Goal: Task Accomplishment & Management: Complete application form

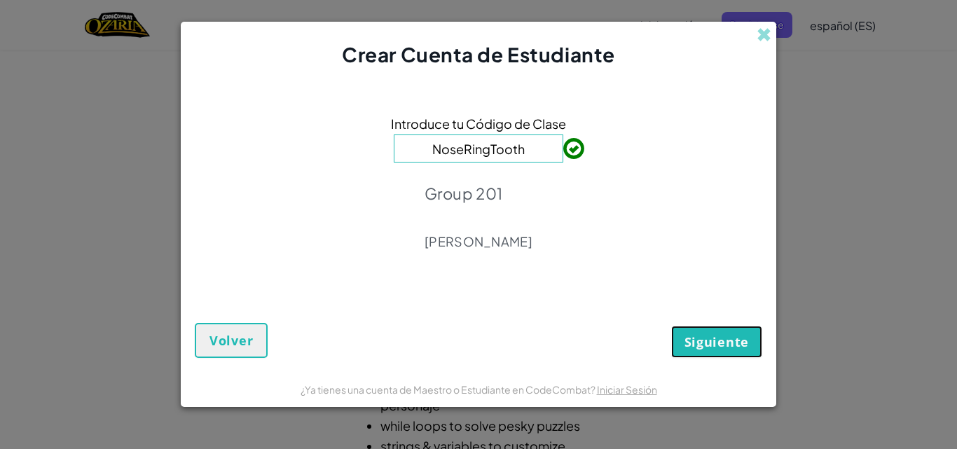
click at [714, 337] on span "Siguiente" at bounding box center [717, 342] width 64 height 17
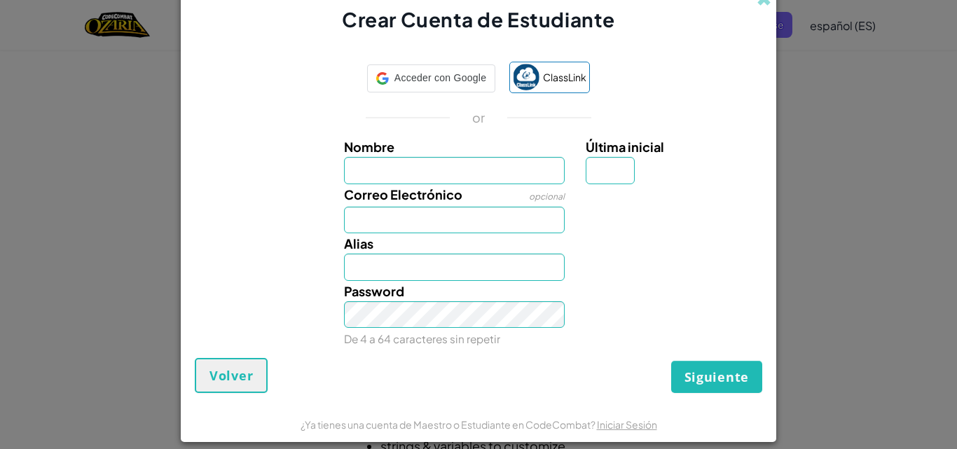
click at [716, 336] on div "Password De 4 a 64 caracteres sin repetir" at bounding box center [479, 315] width 582 height 68
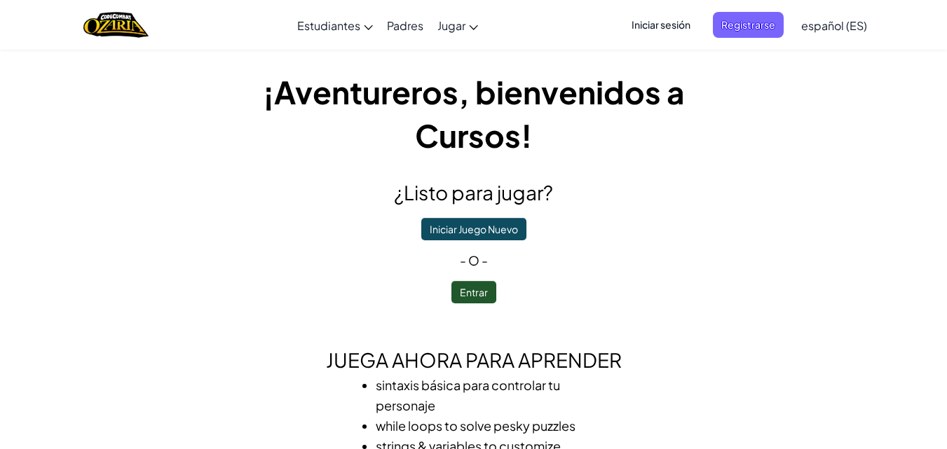
click at [692, 20] on span "Iniciar sesión" at bounding box center [661, 25] width 76 height 26
